Goal: Task Accomplishment & Management: Use online tool/utility

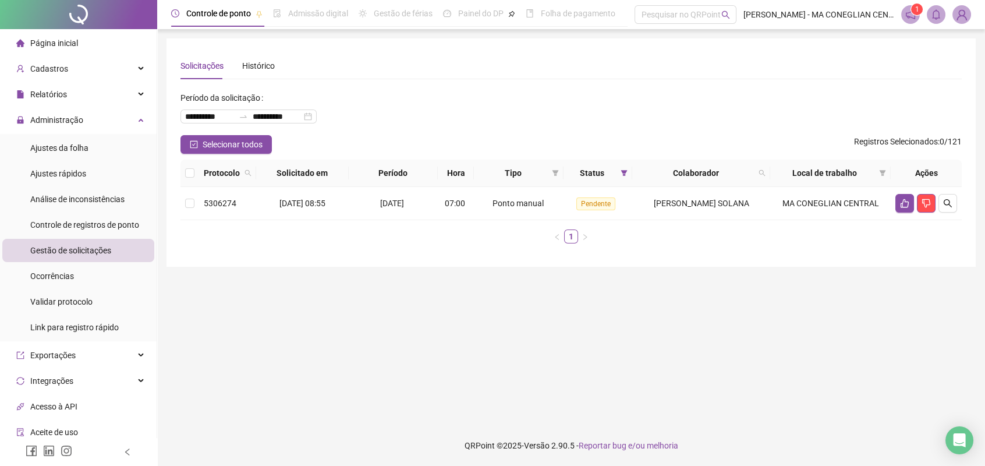
click at [97, 24] on div at bounding box center [78, 14] width 157 height 29
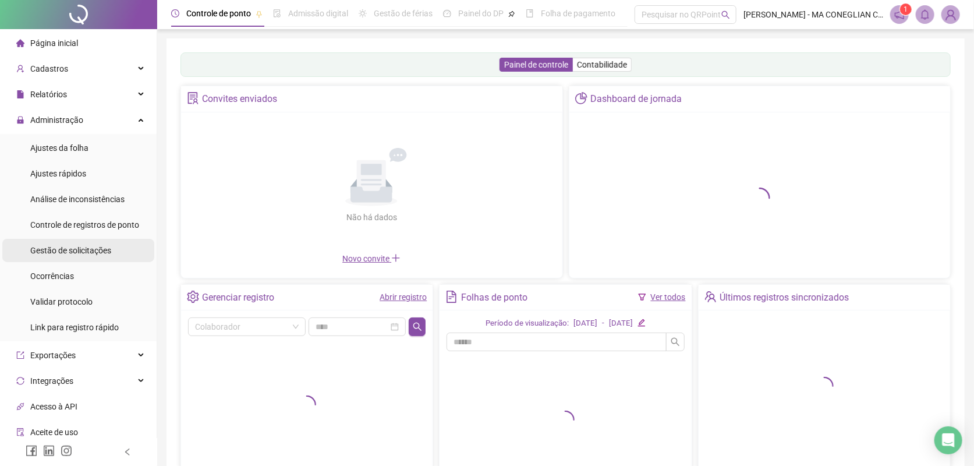
click at [113, 250] on li "Gestão de solicitações" at bounding box center [78, 250] width 152 height 23
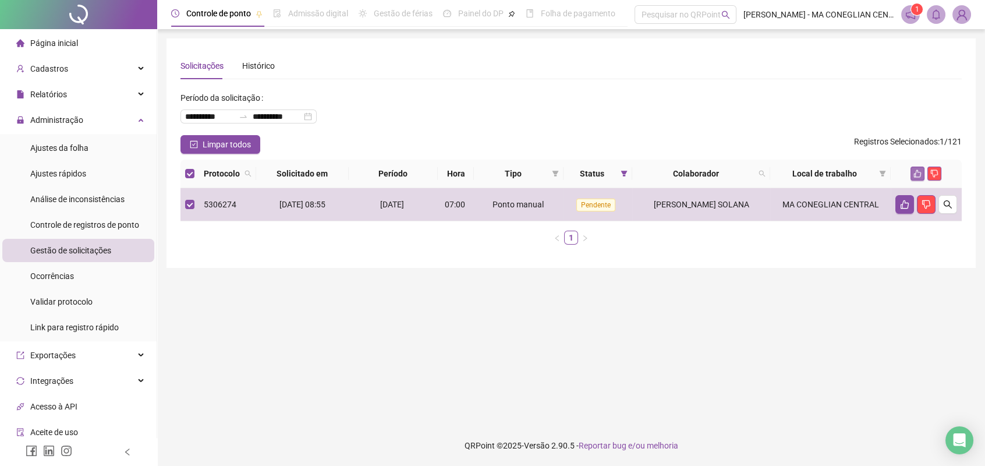
click at [912, 173] on button "button" at bounding box center [918, 174] width 14 height 14
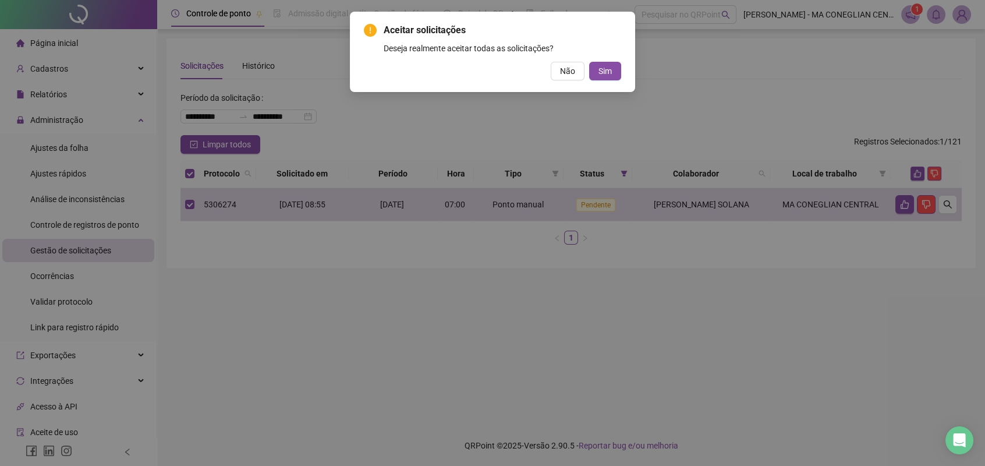
click at [611, 73] on span "Sim" at bounding box center [604, 71] width 13 height 13
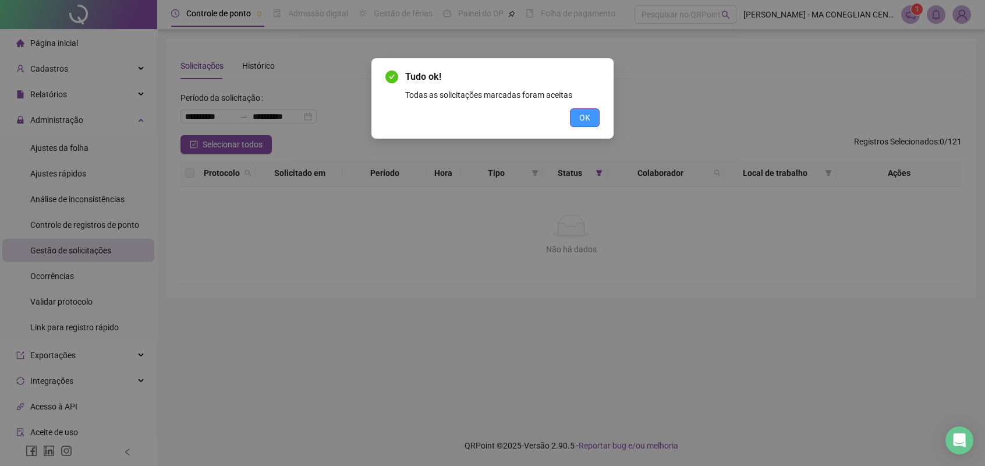
drag, startPoint x: 592, startPoint y: 122, endPoint x: 239, endPoint y: 96, distance: 353.8
click at [590, 121] on button "OK" at bounding box center [585, 117] width 30 height 19
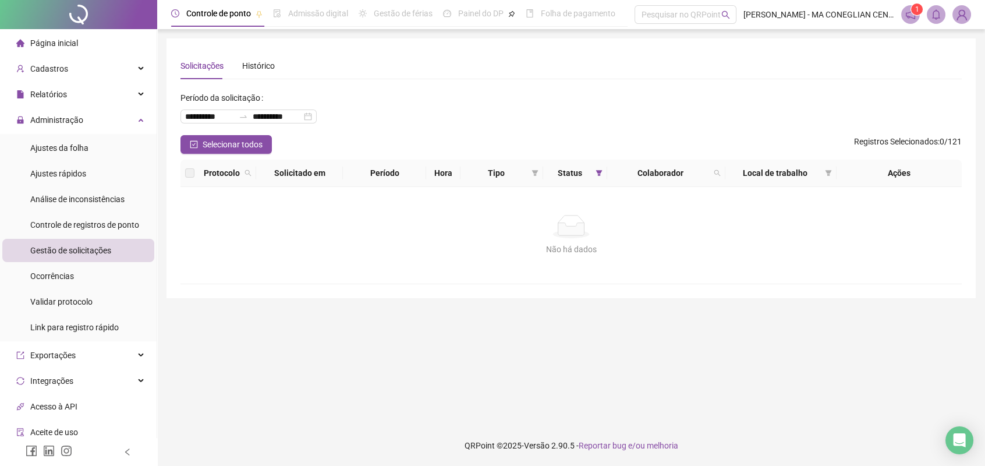
click at [70, 20] on div at bounding box center [78, 14] width 157 height 29
